Goal: Task Accomplishment & Management: Manage account settings

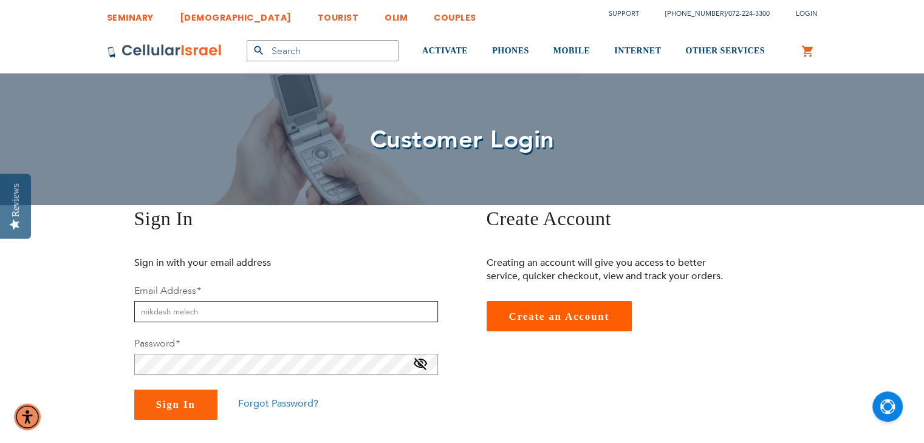
click at [251, 315] on input "mikdash melech" at bounding box center [286, 311] width 304 height 21
type input "[EMAIL_ADDRESS][DOMAIN_NAME]"
click at [189, 406] on span "Sign In" at bounding box center [175, 405] width 39 height 12
type input "mikdash melech"
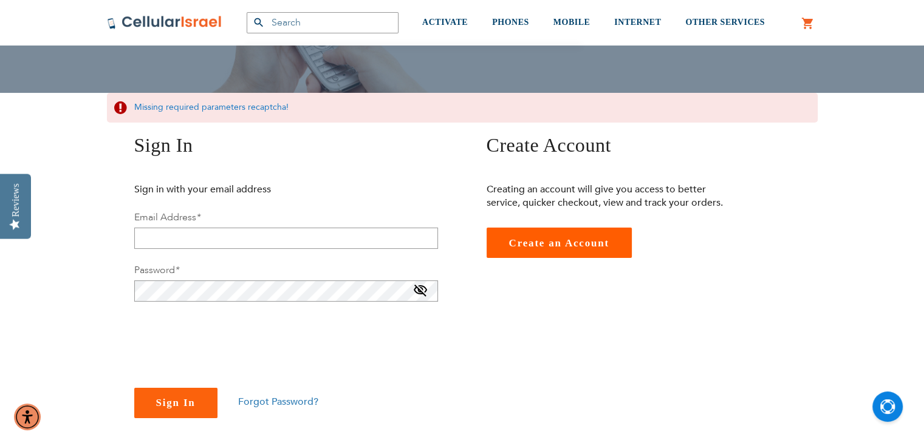
scroll to position [112, 0]
type input "mikdash melech"
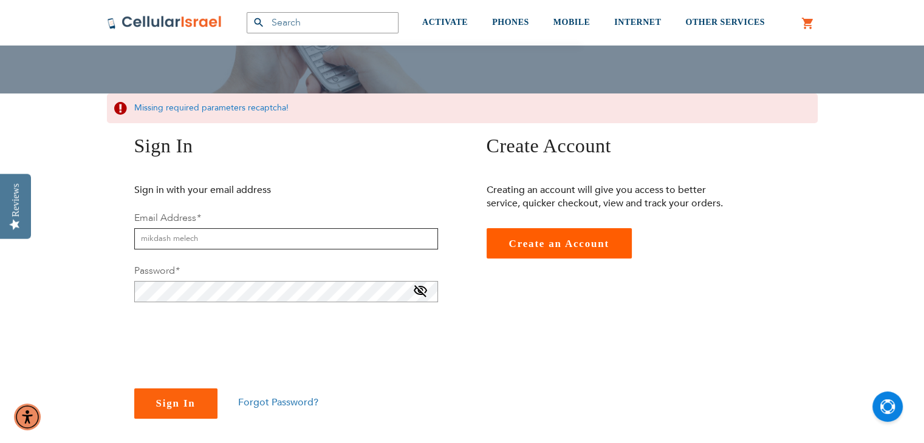
click at [234, 238] on input "mikdash melech" at bounding box center [286, 238] width 304 height 21
type input "[EMAIL_ADDRESS][DOMAIN_NAME]"
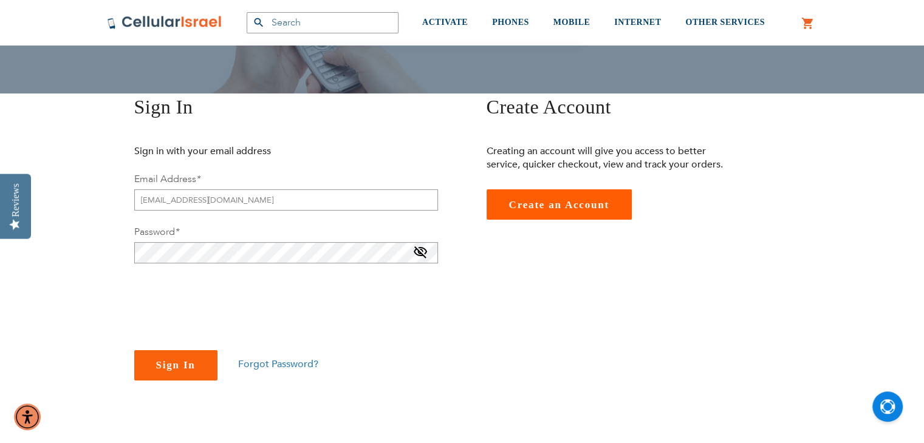
checkbox input "true"
click at [187, 365] on span "Sign In" at bounding box center [175, 365] width 39 height 12
